Goal: Task Accomplishment & Management: Complete application form

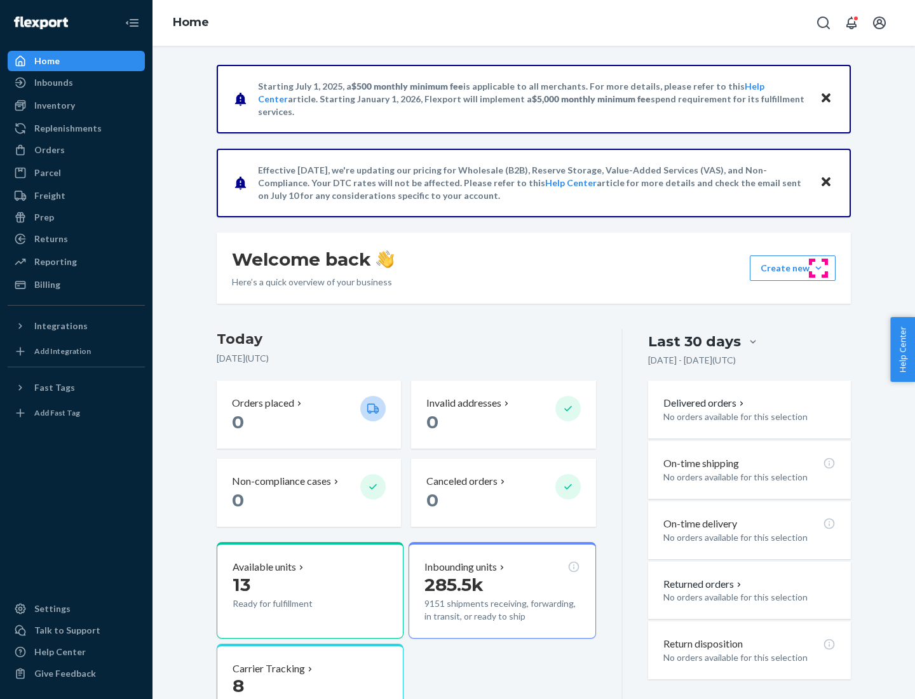
click at [819, 268] on button "Create new Create new inbound Create new order Create new product" at bounding box center [793, 268] width 86 height 25
click at [76, 83] on div "Inbounds" at bounding box center [76, 83] width 135 height 18
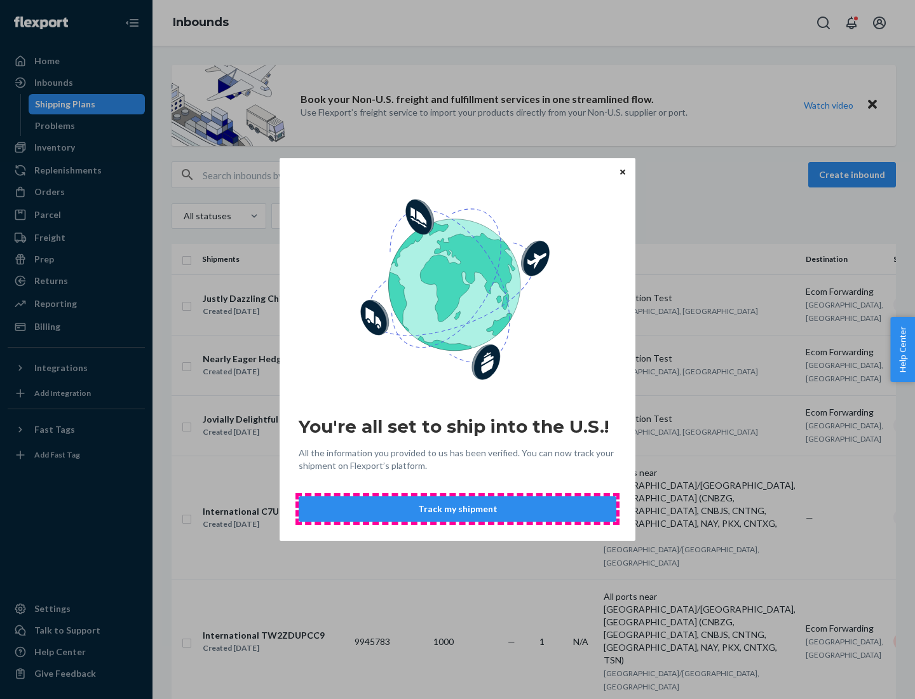
click at [458, 509] on button "Track my shipment" at bounding box center [458, 508] width 318 height 25
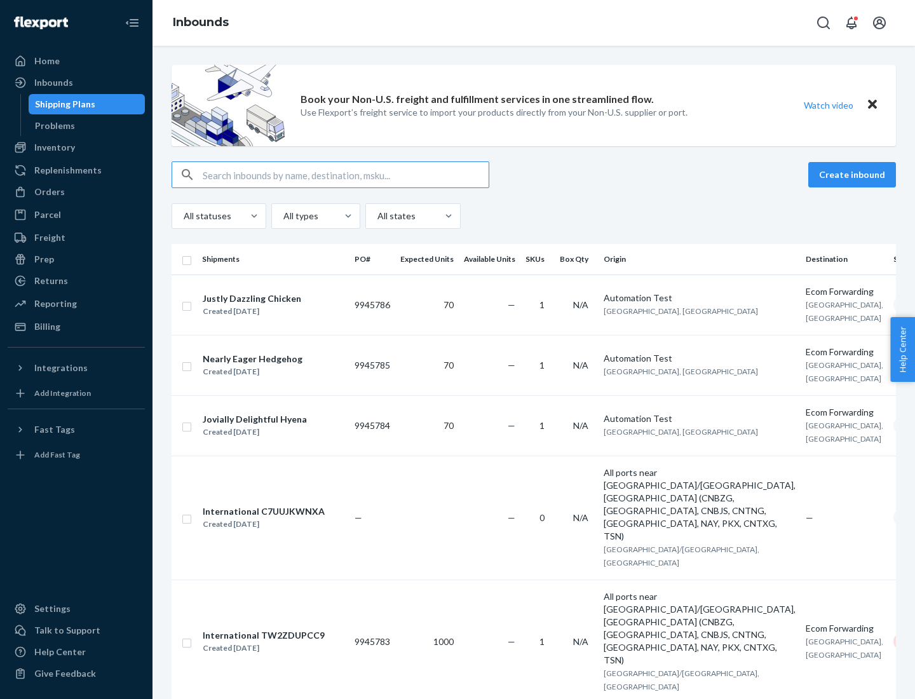
click at [854, 175] on button "Create inbound" at bounding box center [853, 174] width 88 height 25
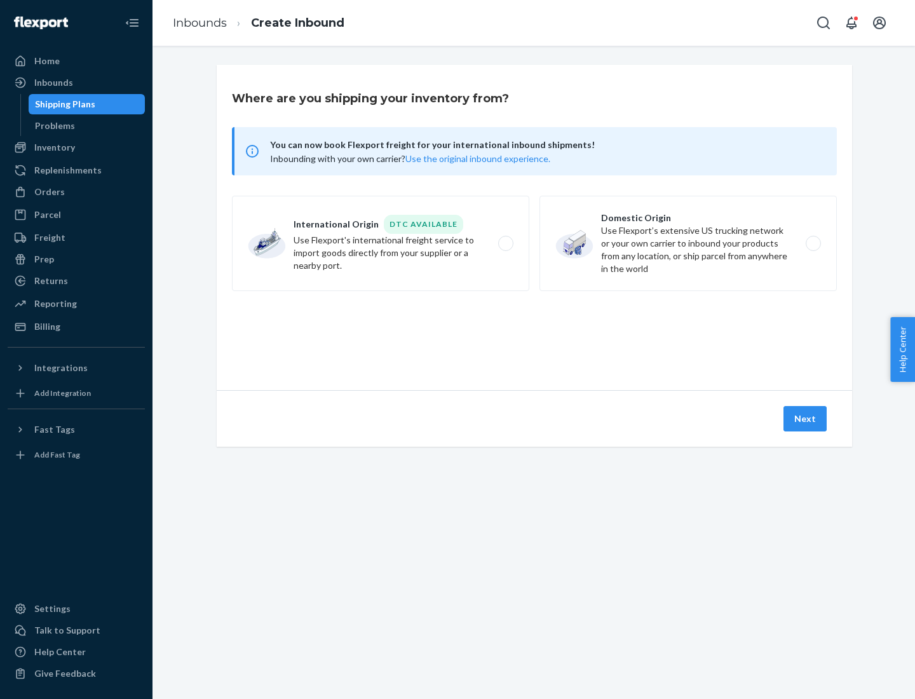
click at [381, 243] on label "International Origin DTC Available Use Flexport's international freight service…" at bounding box center [380, 243] width 297 height 95
click at [505, 243] on input "International Origin DTC Available Use Flexport's international freight service…" at bounding box center [509, 244] width 8 height 8
radio input "true"
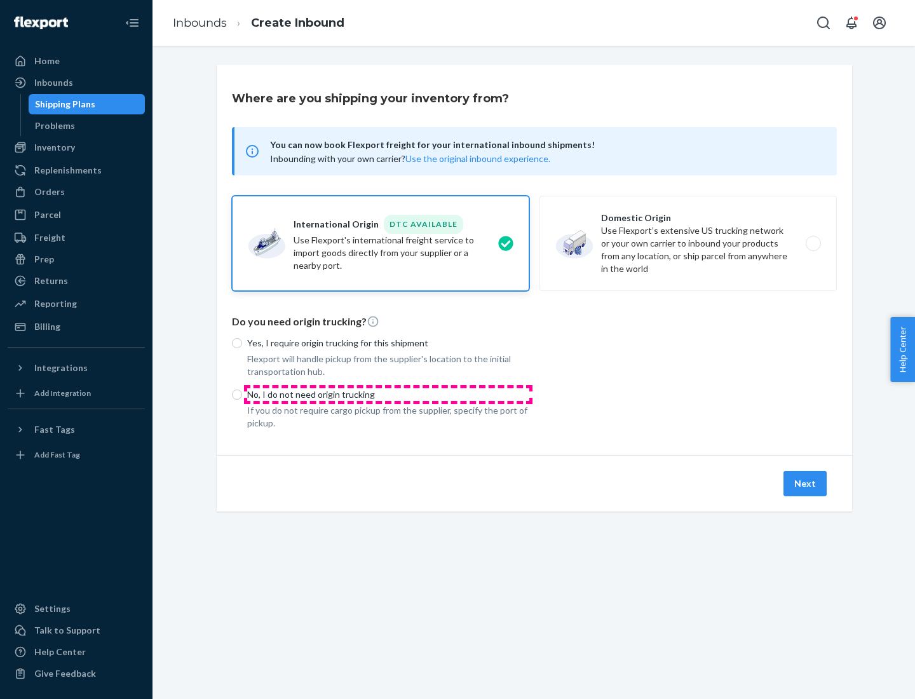
click at [388, 394] on p "No, I do not need origin trucking" at bounding box center [388, 394] width 282 height 13
click at [242, 394] on input "No, I do not need origin trucking" at bounding box center [237, 395] width 10 height 10
radio input "true"
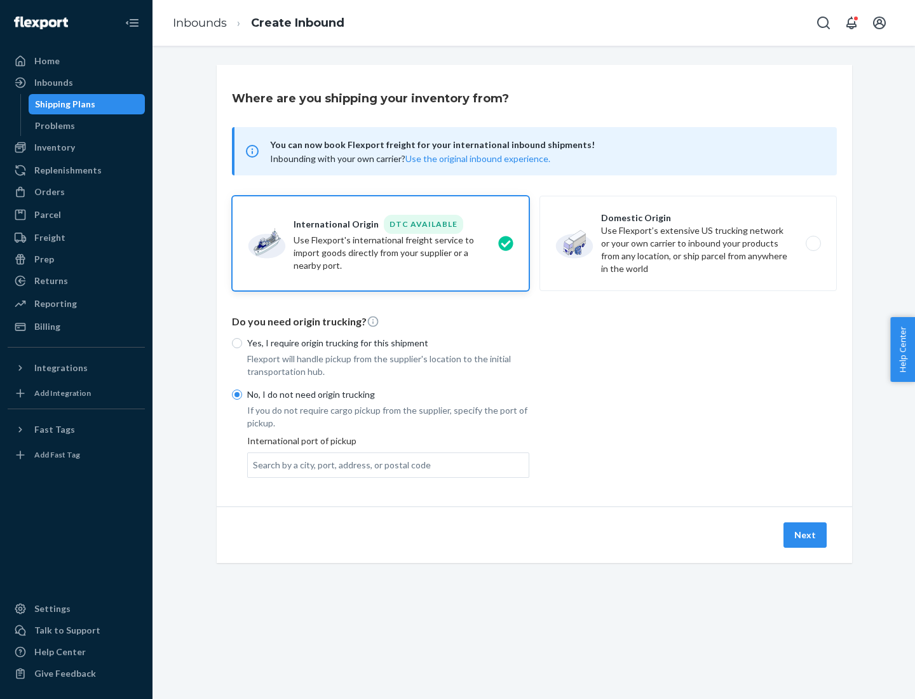
click at [339, 465] on div "Search by a city, port, address, or postal code" at bounding box center [342, 465] width 178 height 13
click at [254, 465] on input "Search by a city, port, address, or postal code" at bounding box center [253, 465] width 1 height 13
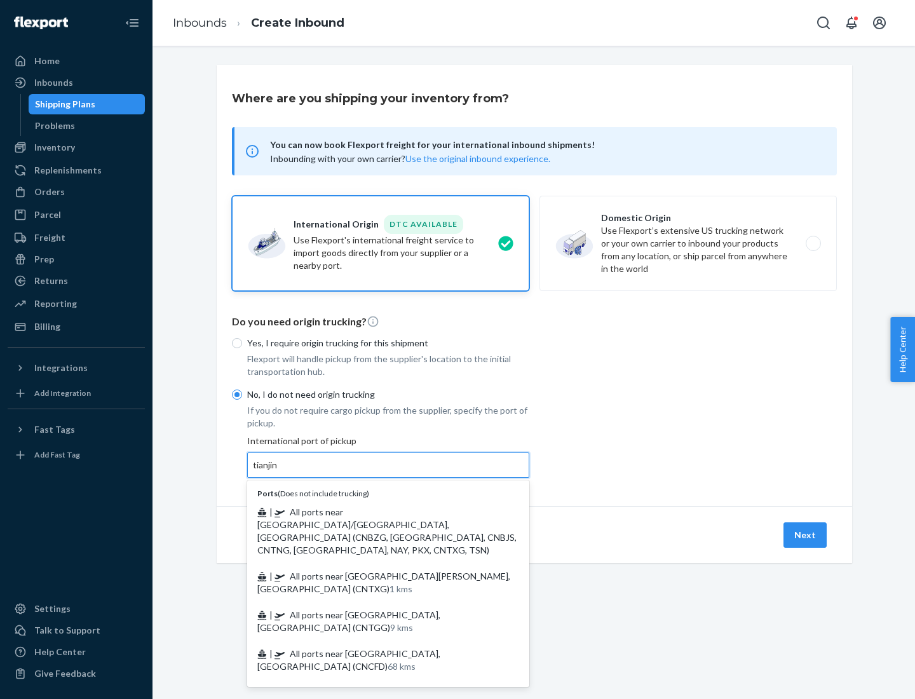
click at [376, 512] on span "| All ports near [GEOGRAPHIC_DATA]/[GEOGRAPHIC_DATA], [GEOGRAPHIC_DATA] (CNBZG,…" at bounding box center [386, 531] width 259 height 49
click at [279, 472] on input "tianjin" at bounding box center [266, 465] width 26 height 13
type input "All ports near [GEOGRAPHIC_DATA]/[GEOGRAPHIC_DATA], [GEOGRAPHIC_DATA] (CNBZG, […"
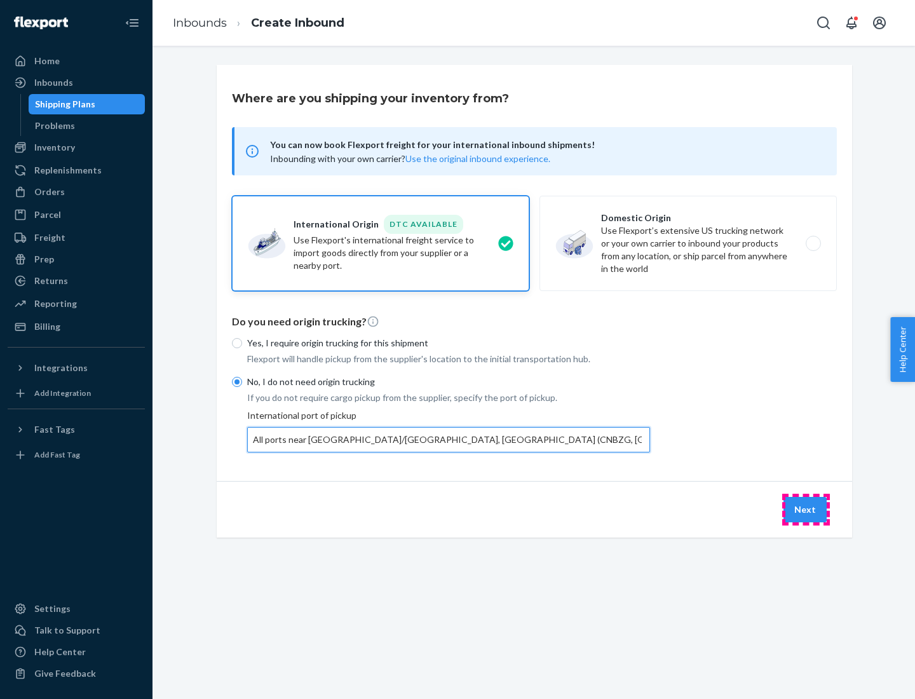
click at [806, 509] on button "Next" at bounding box center [805, 509] width 43 height 25
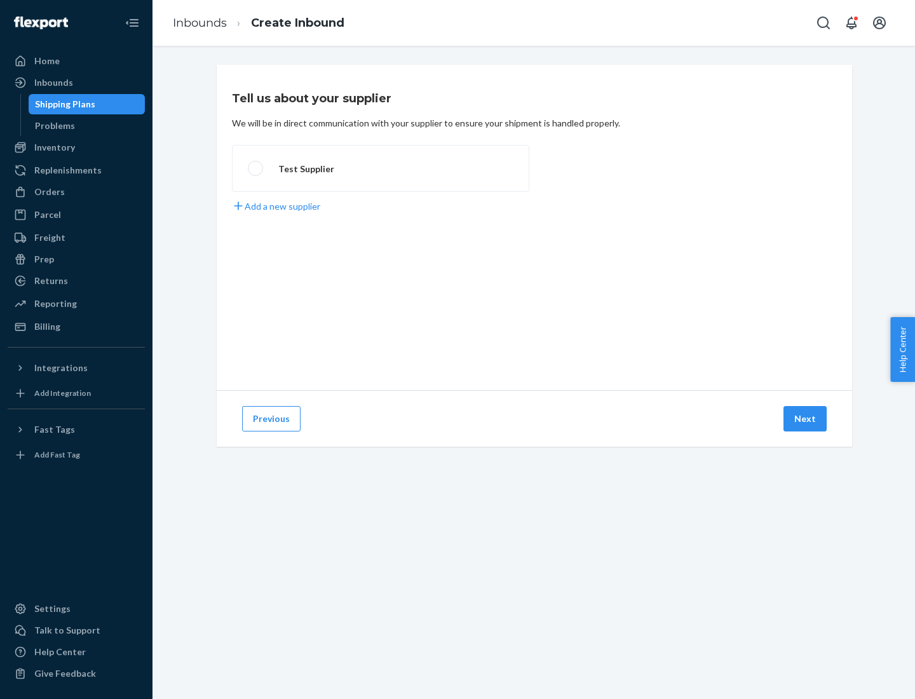
click at [381, 168] on label "Test Supplier" at bounding box center [380, 168] width 297 height 47
click at [256, 168] on input "Test Supplier" at bounding box center [252, 169] width 8 height 8
radio input "true"
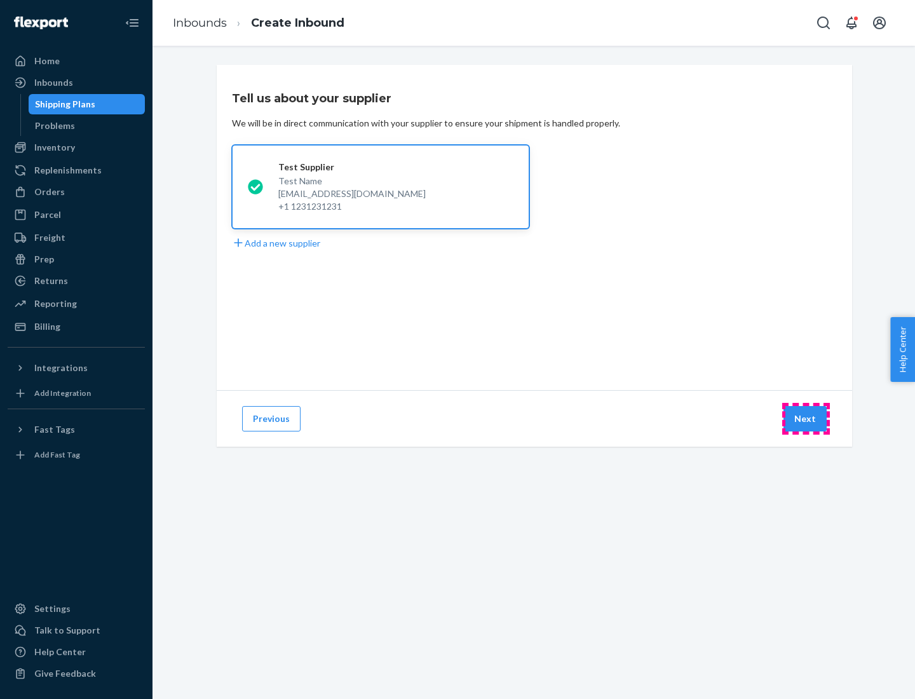
click at [806, 419] on button "Next" at bounding box center [805, 418] width 43 height 25
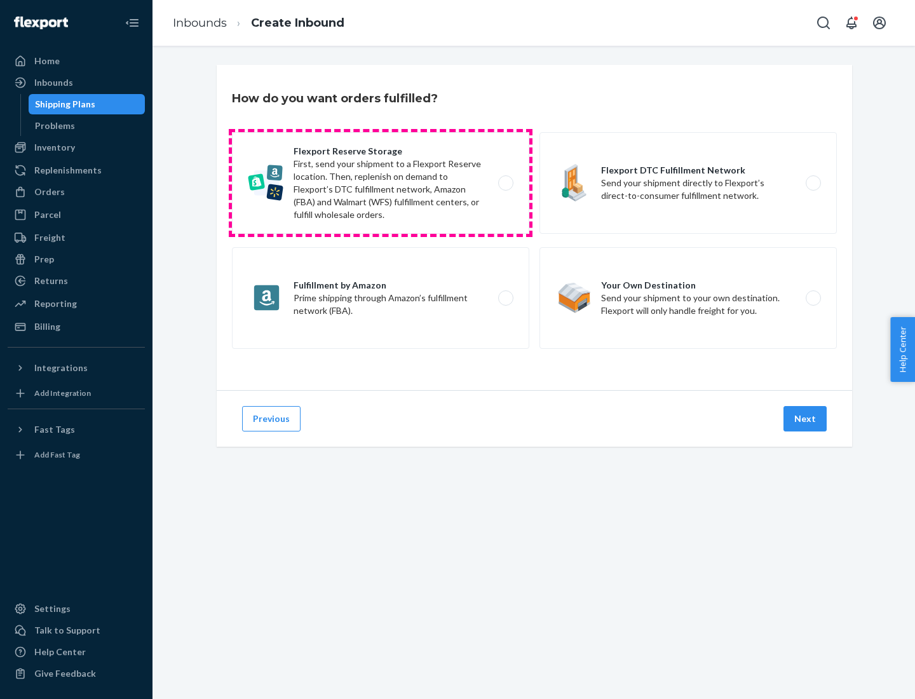
click at [381, 183] on label "Flexport Reserve Storage First, send your shipment to a Flexport Reserve locati…" at bounding box center [380, 183] width 297 height 102
click at [505, 183] on input "Flexport Reserve Storage First, send your shipment to a Flexport Reserve locati…" at bounding box center [509, 183] width 8 height 8
radio input "true"
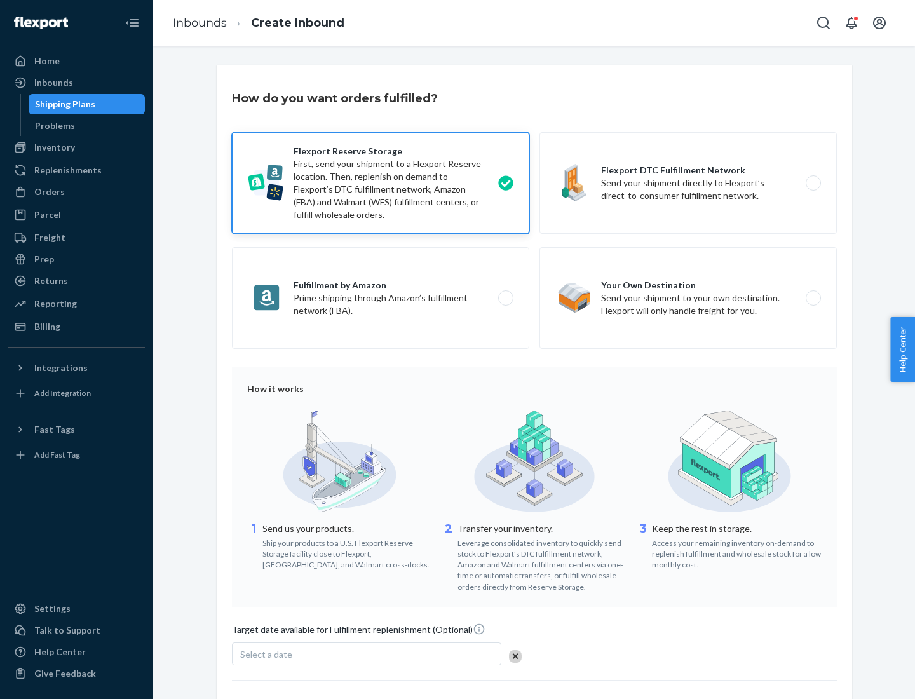
scroll to position [104, 0]
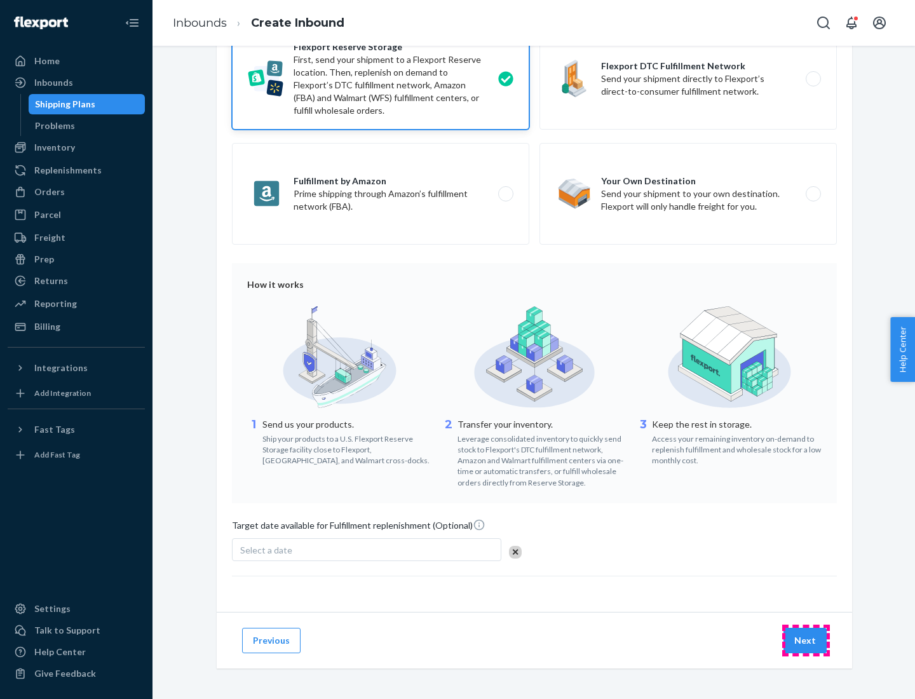
click at [806, 640] on button "Next" at bounding box center [805, 640] width 43 height 25
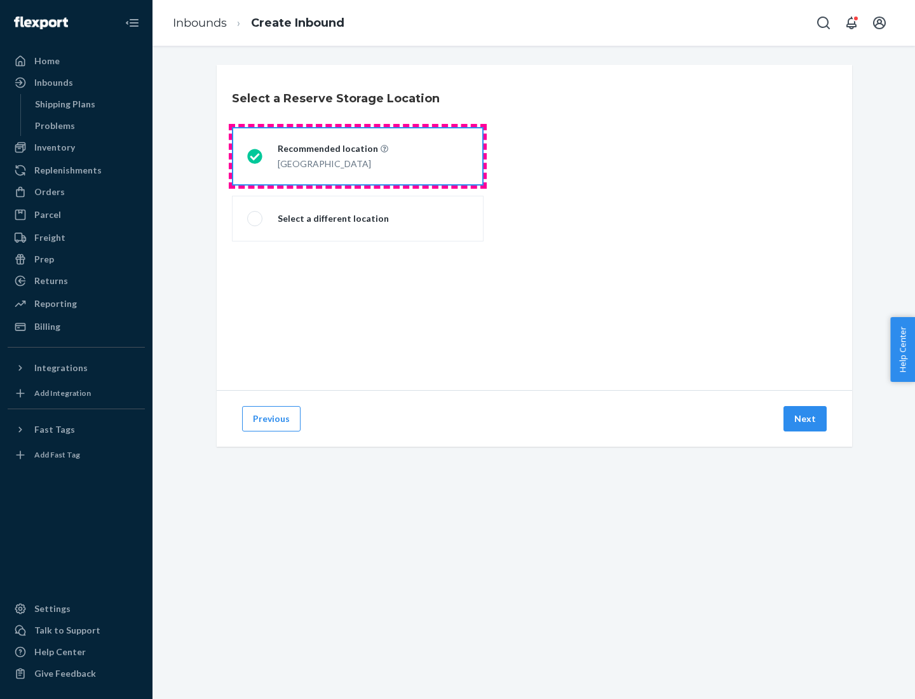
click at [358, 156] on div "[GEOGRAPHIC_DATA]" at bounding box center [333, 162] width 111 height 15
click at [256, 156] on input "Recommended location [GEOGRAPHIC_DATA]" at bounding box center [251, 157] width 8 height 8
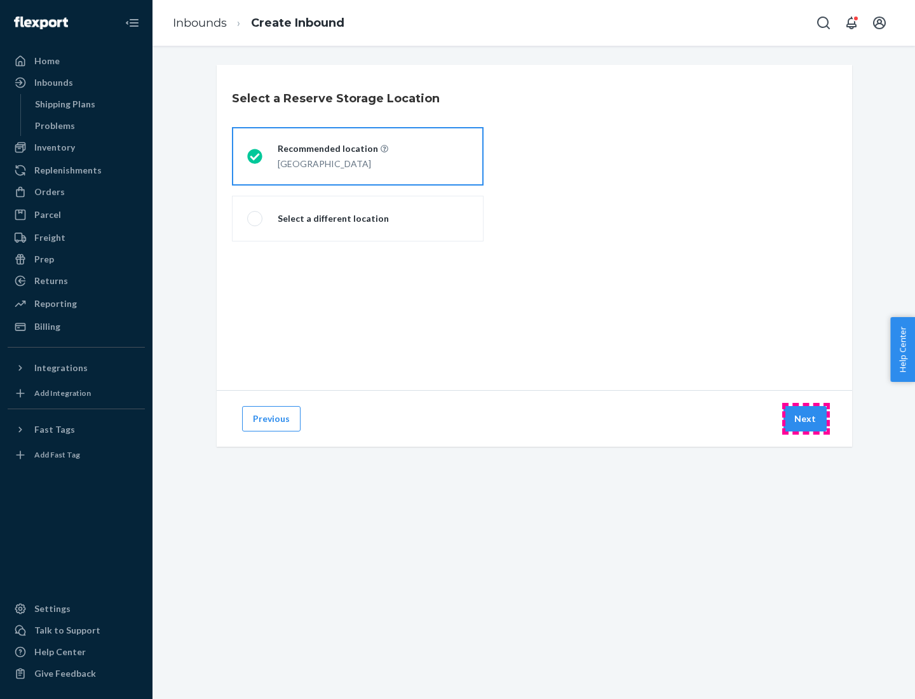
click at [806, 419] on button "Next" at bounding box center [805, 418] width 43 height 25
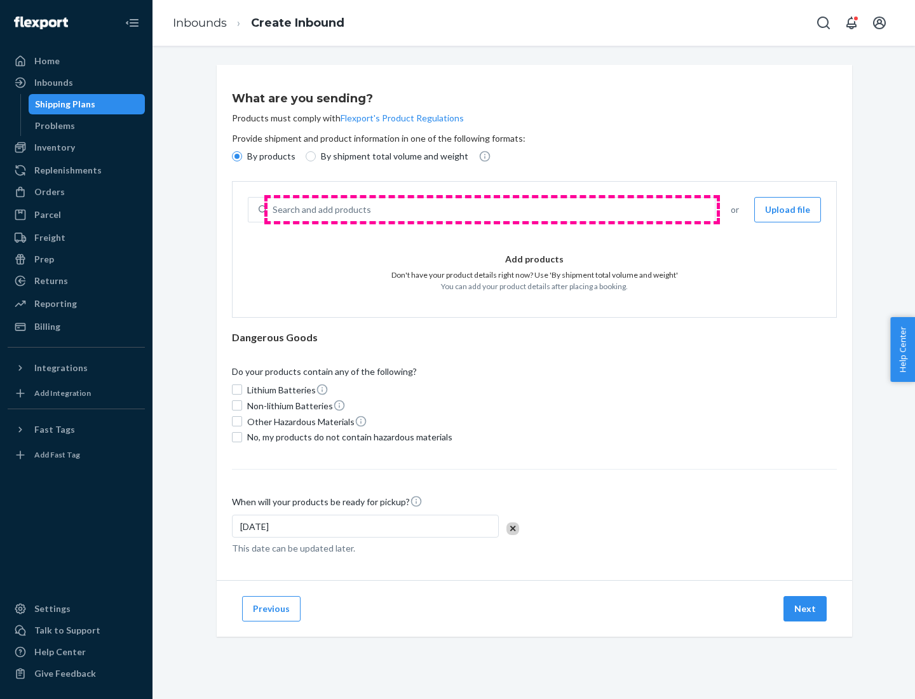
click at [492, 210] on div "Search and add products" at bounding box center [491, 209] width 447 height 23
click at [274, 210] on input "Search and add products" at bounding box center [273, 209] width 1 height 13
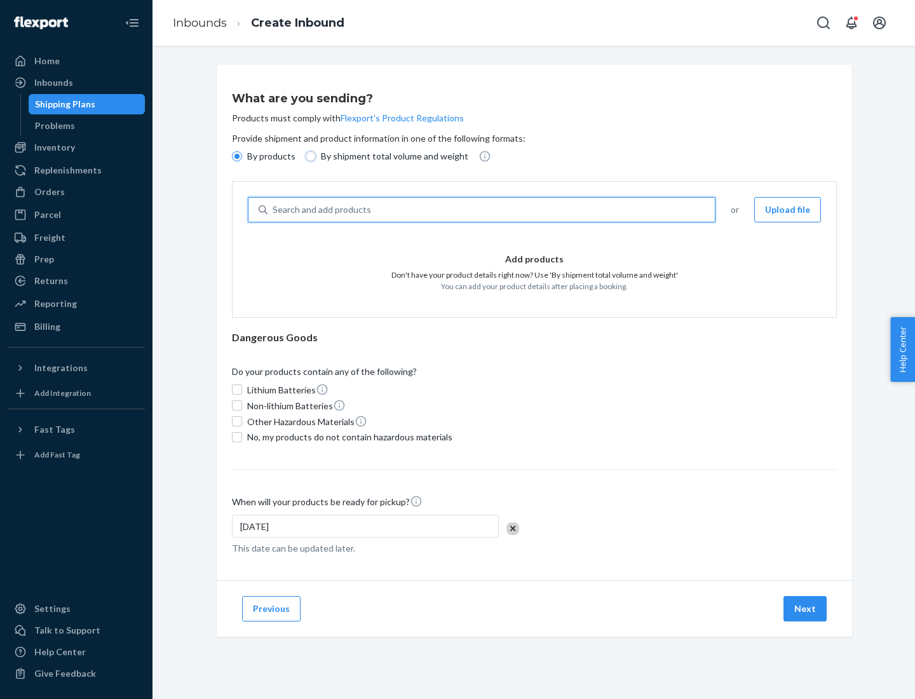
click at [309, 156] on input "By shipment total volume and weight" at bounding box center [311, 156] width 10 height 10
radio input "true"
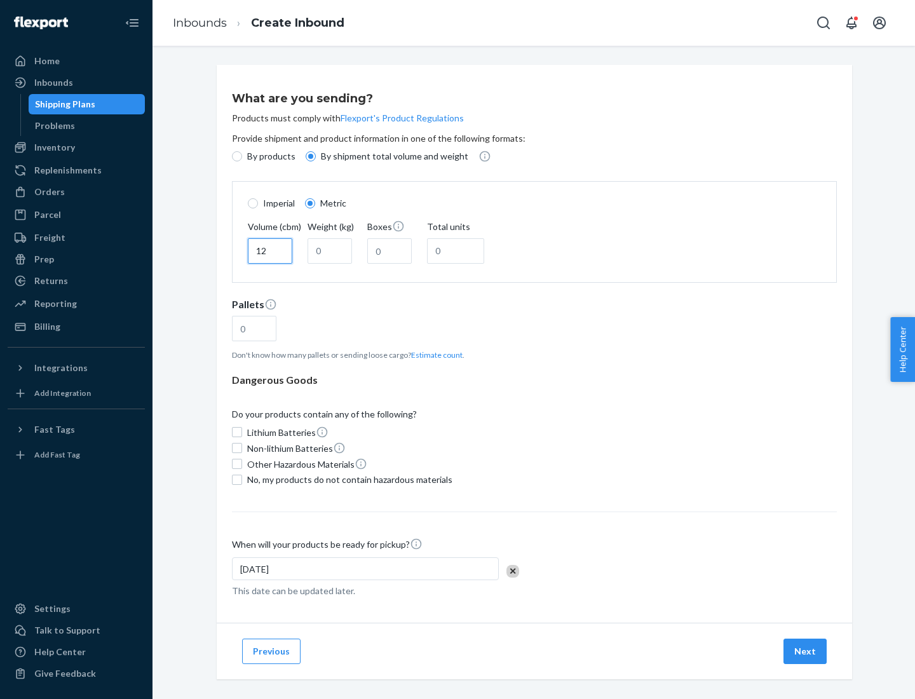
type input "12"
type input "22"
type input "222"
type input "121"
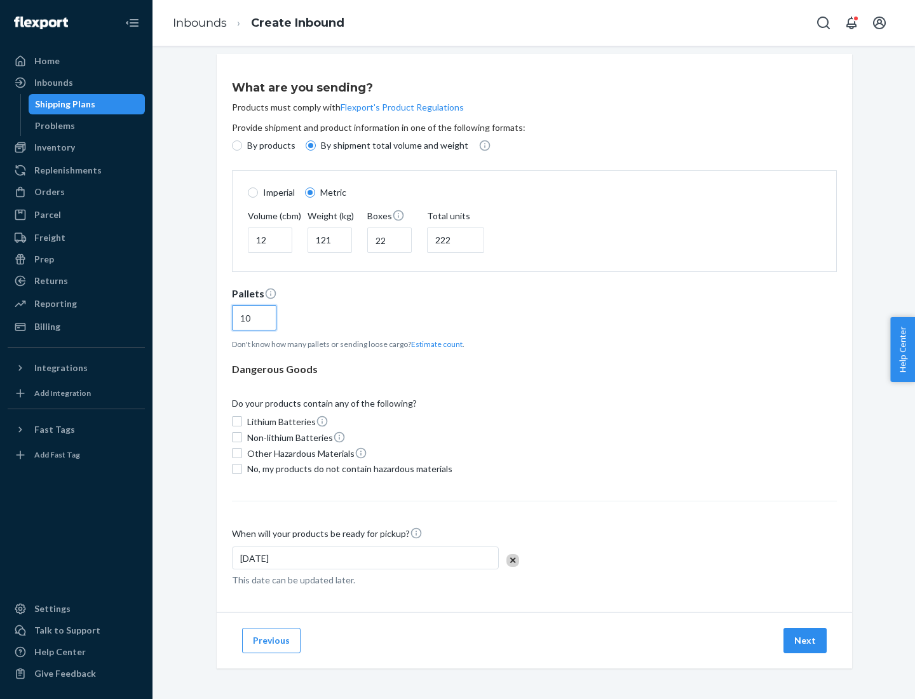
type input "10"
click at [348, 468] on span "No, my products do not contain hazardous materials" at bounding box center [349, 469] width 205 height 13
click at [242, 468] on input "No, my products do not contain hazardous materials" at bounding box center [237, 469] width 10 height 10
checkbox input "true"
click at [806, 640] on button "Next" at bounding box center [805, 640] width 43 height 25
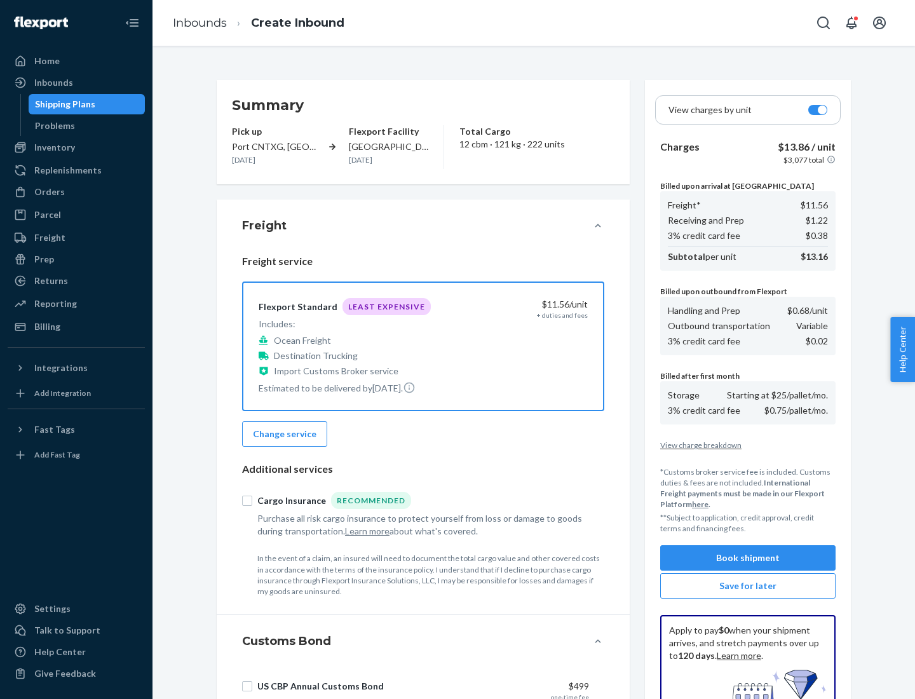
scroll to position [186, 0]
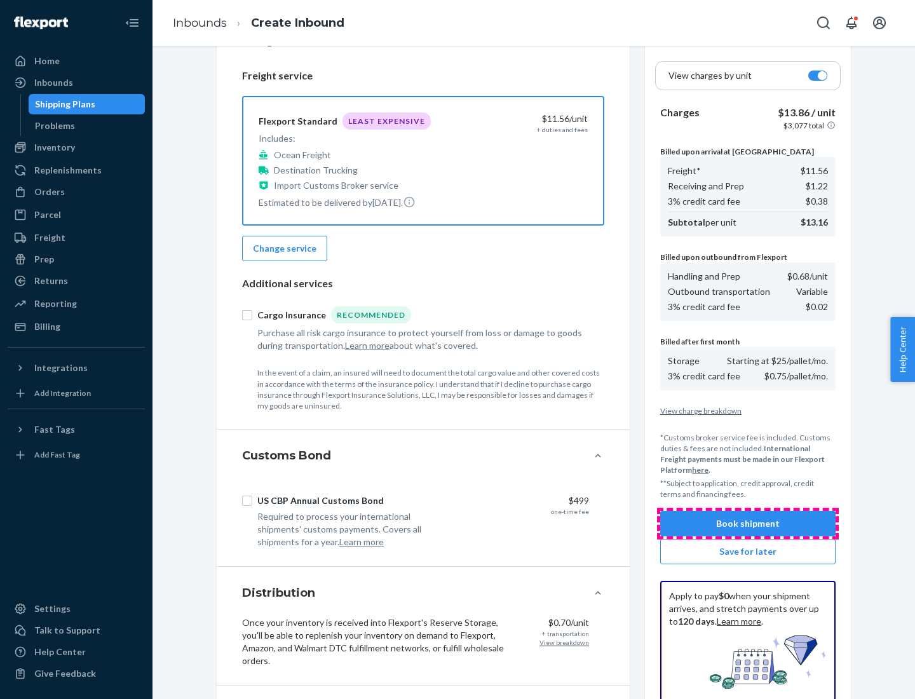
click at [748, 524] on button "Book shipment" at bounding box center [747, 523] width 175 height 25
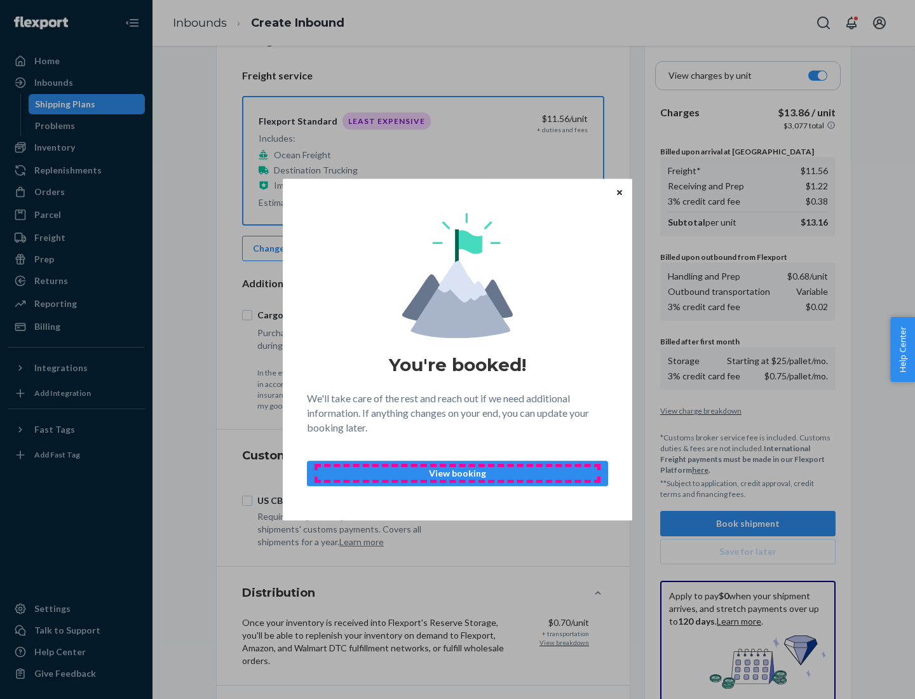
click at [458, 473] on p "View booking" at bounding box center [458, 473] width 280 height 13
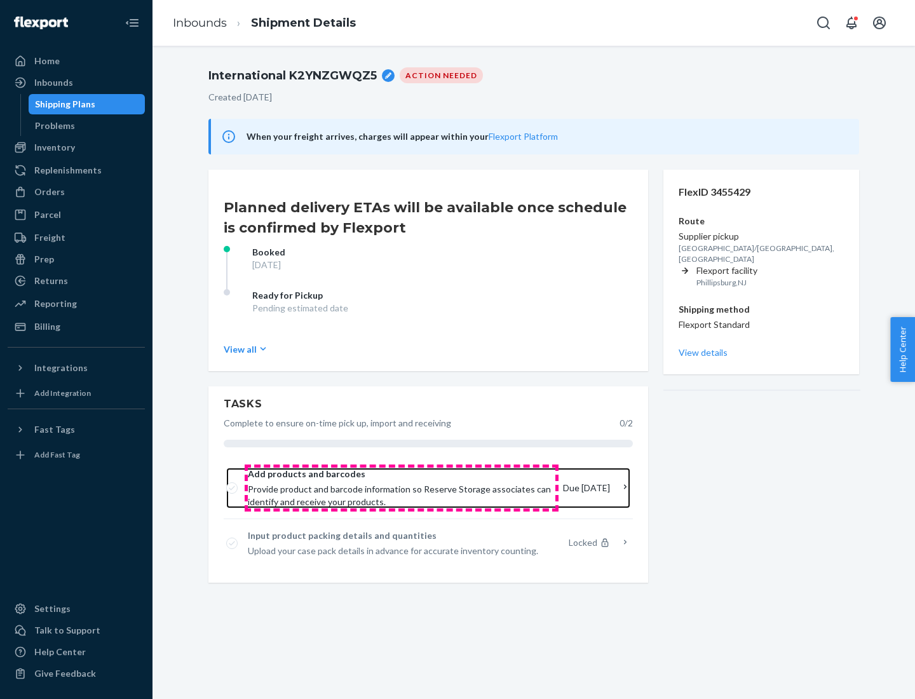
click at [402, 488] on span "Provide product and barcode information so Reserve Storage associates can ident…" at bounding box center [400, 495] width 305 height 25
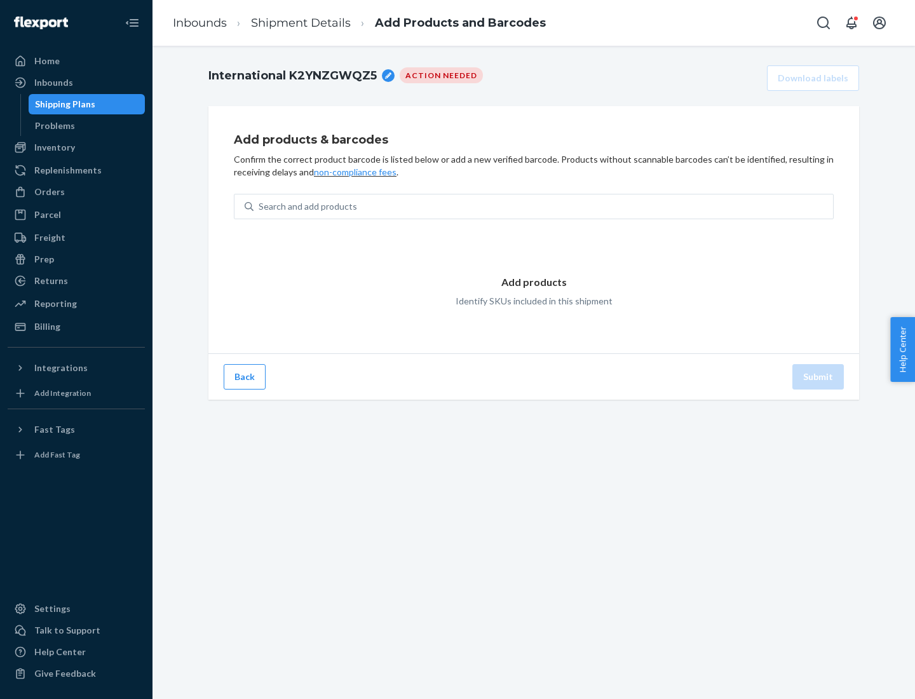
click at [543, 207] on div "Search and add products" at bounding box center [544, 206] width 580 height 23
click at [260, 207] on input "Search and add products" at bounding box center [259, 206] width 1 height 13
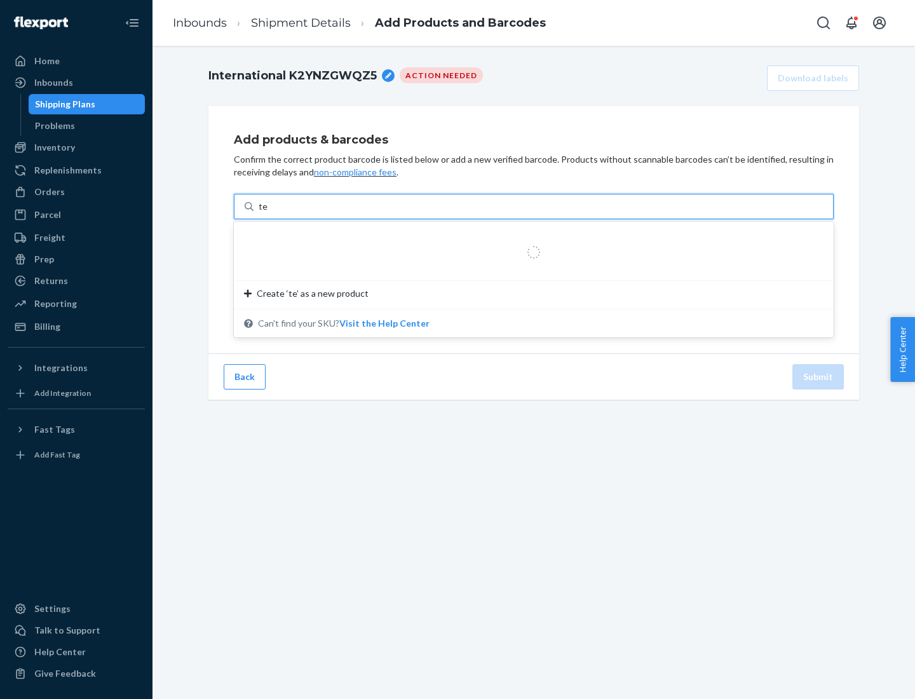
type input "test"
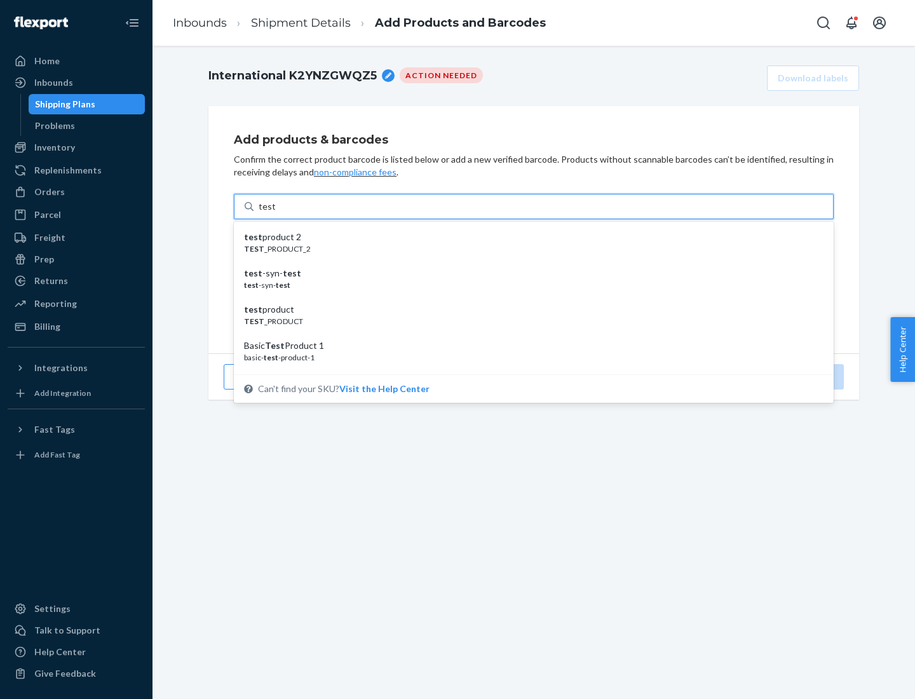
scroll to position [48, 0]
click at [529, 298] on div "Basic Test Product 1" at bounding box center [529, 298] width 570 height 13
click at [275, 213] on input "test" at bounding box center [267, 206] width 17 height 13
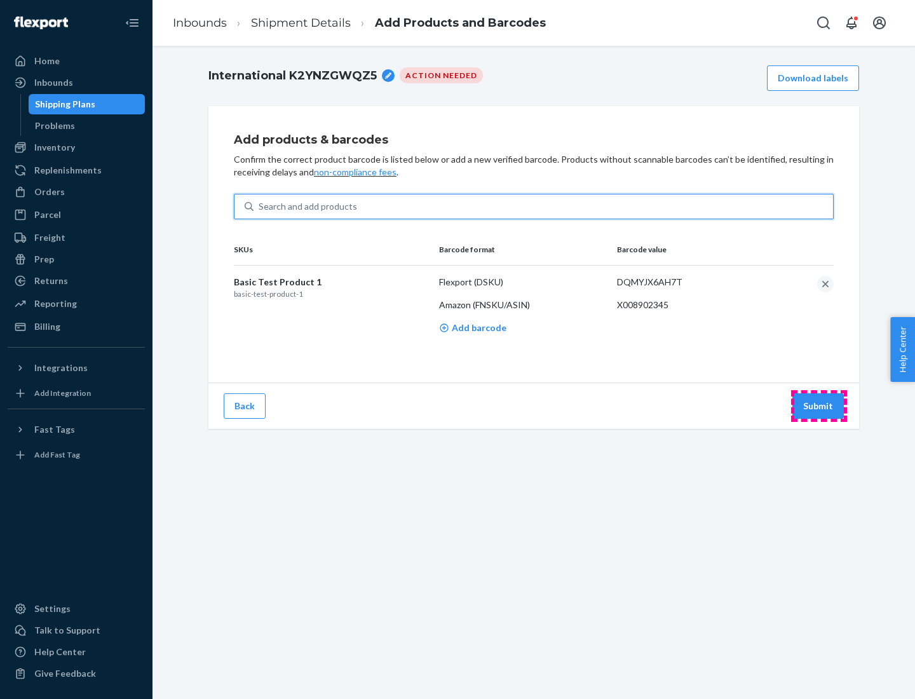
click at [819, 406] on button "Submit" at bounding box center [818, 405] width 51 height 25
